Goal: Task Accomplishment & Management: Manage account settings

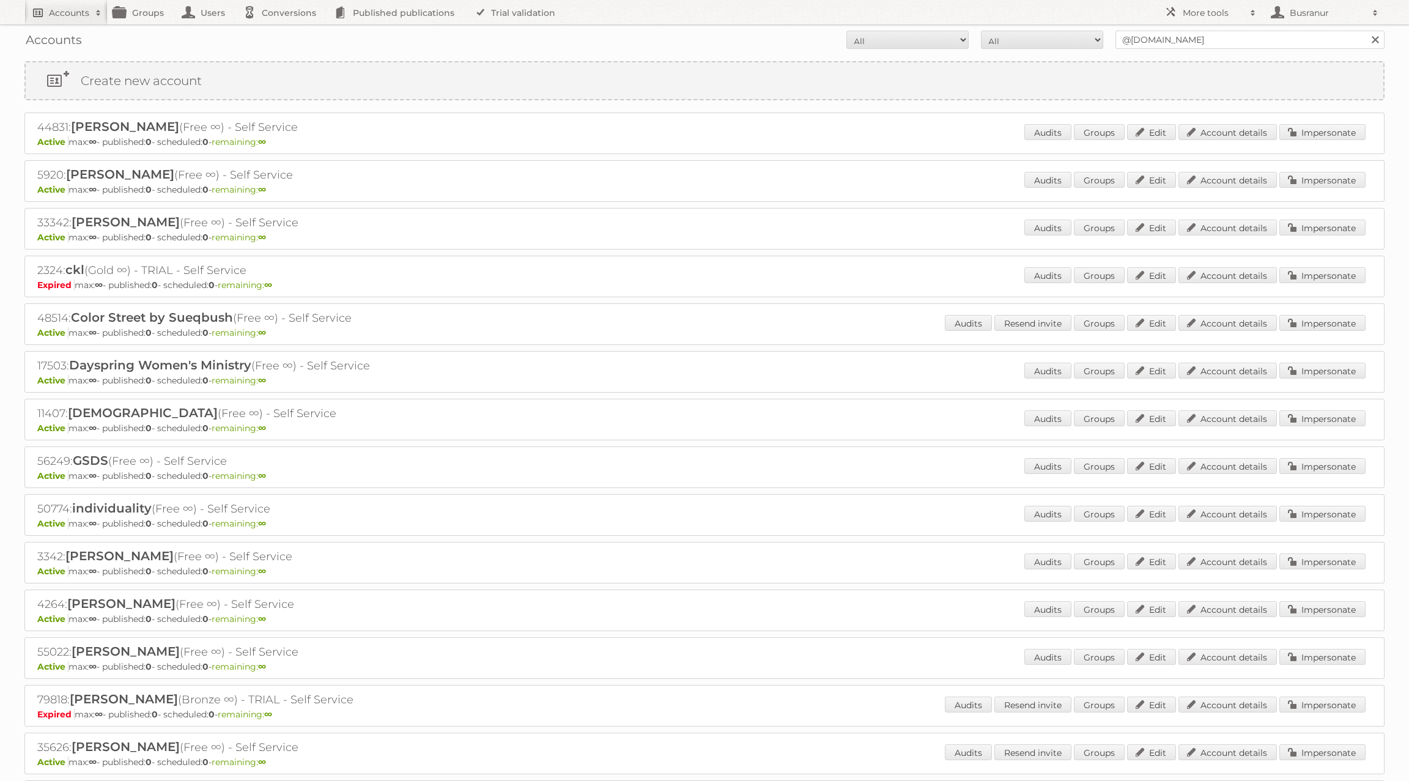
click at [64, 15] on h2 "Accounts" at bounding box center [69, 13] width 40 height 12
paste input"] "[EMAIL_ADDRESS][DOMAIN_NAME]"
type input"] "[EMAIL_ADDRESS][DOMAIN_NAME]"
click at [282, 31] on input "Search" at bounding box center [291, 40] width 18 height 18
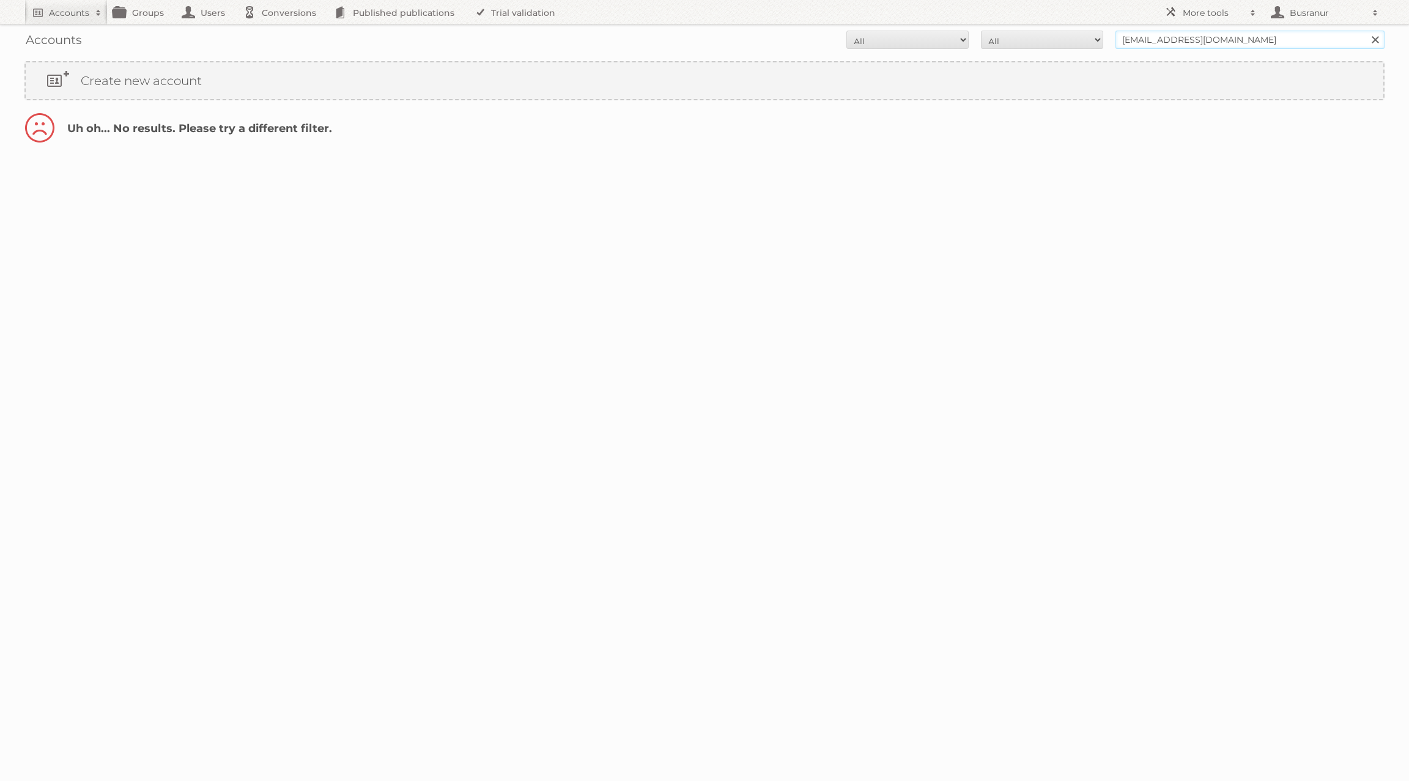
click at [1179, 38] on input "[EMAIL_ADDRESS][DOMAIN_NAME]" at bounding box center [1249, 40] width 269 height 18
type input "@[DOMAIN_NAME]"
click at [1366, 31] on input "Search" at bounding box center [1375, 40] width 18 height 18
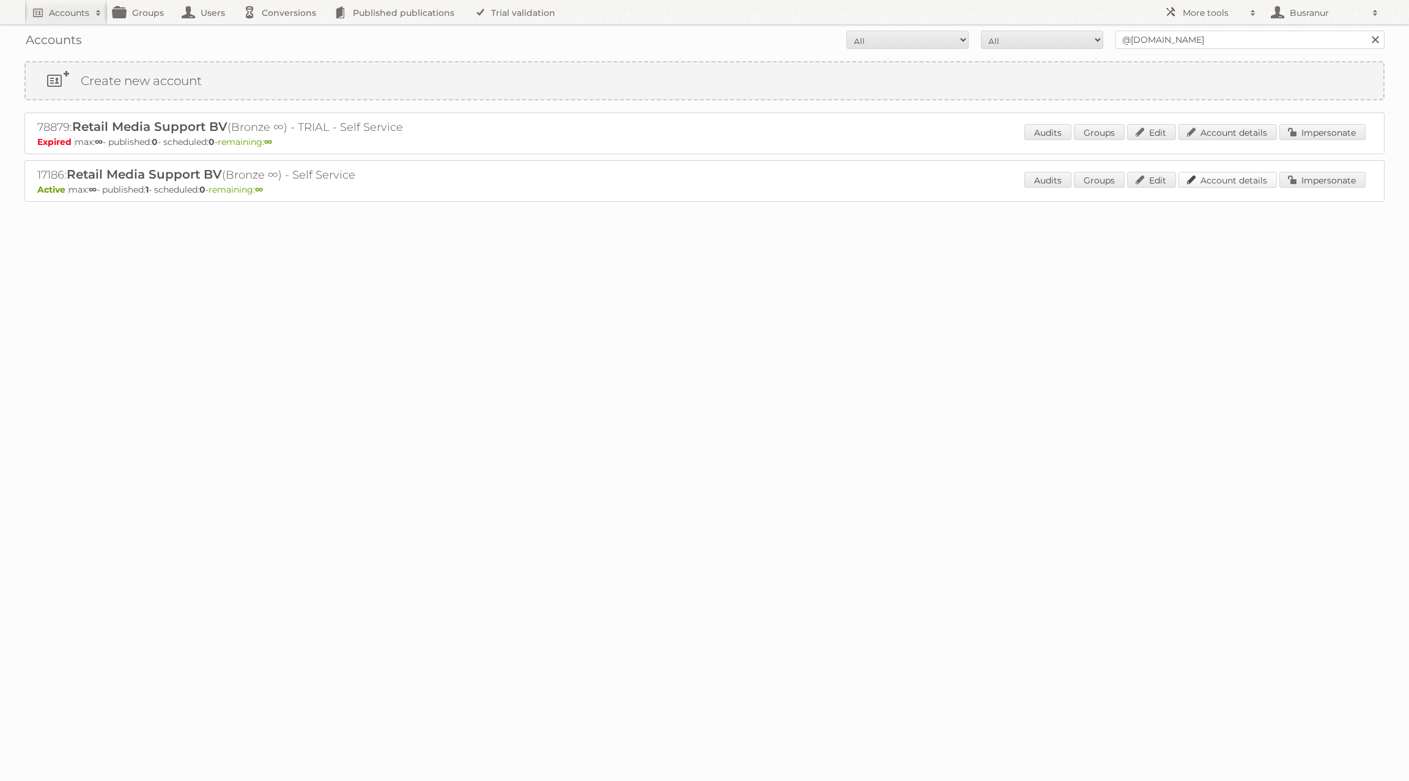
click at [1221, 185] on link "Account details" at bounding box center [1227, 180] width 98 height 16
